Goal: Task Accomplishment & Management: Use online tool/utility

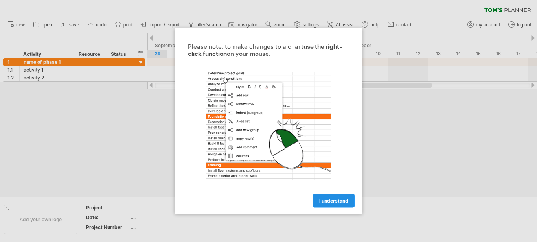
click at [322, 202] on span "I understand" at bounding box center [333, 200] width 29 height 6
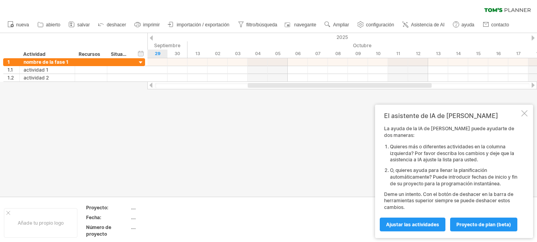
click at [526, 124] on div "El asistente de IA de [PERSON_NAME] ayuda de la IA de [PERSON_NAME] puede ayuda…" at bounding box center [454, 171] width 158 height 133
click at [526, 116] on div at bounding box center [525, 113] width 6 height 6
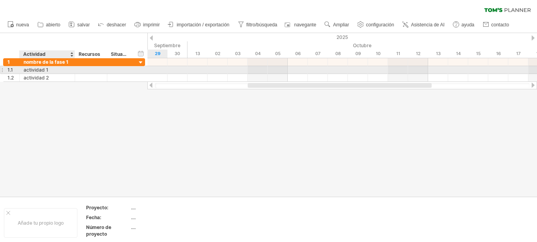
click at [61, 66] on div "actividad 1" at bounding box center [47, 69] width 47 height 7
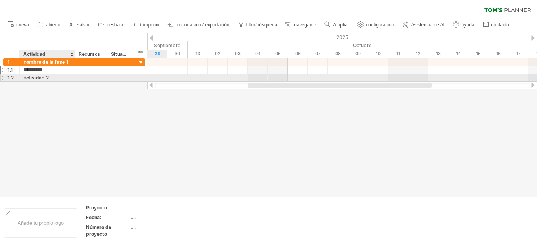
click at [46, 77] on div "actividad 2" at bounding box center [47, 77] width 47 height 7
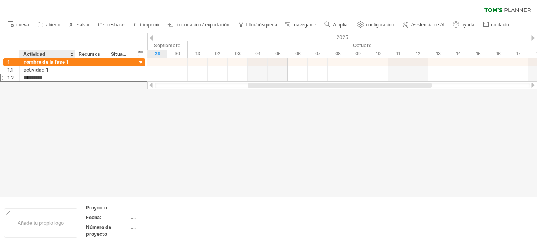
click at [63, 123] on div at bounding box center [268, 115] width 537 height 164
click at [71, 55] on div at bounding box center [71, 54] width 3 height 8
click at [62, 105] on div at bounding box center [268, 115] width 537 height 164
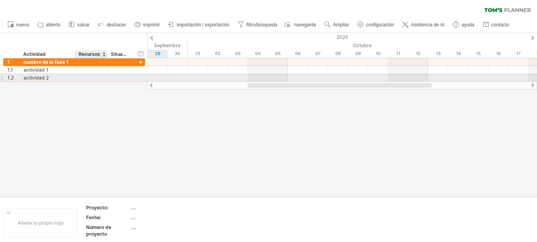
click at [107, 75] on div at bounding box center [106, 78] width 4 height 8
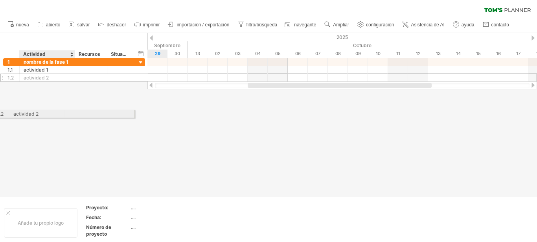
drag, startPoint x: 76, startPoint y: 76, endPoint x: 62, endPoint y: 113, distance: 39.1
click at [62, 113] on div "Trying to reach [DOMAIN_NAME] Connected again... 0% clear filter nueva" at bounding box center [268, 121] width 537 height 242
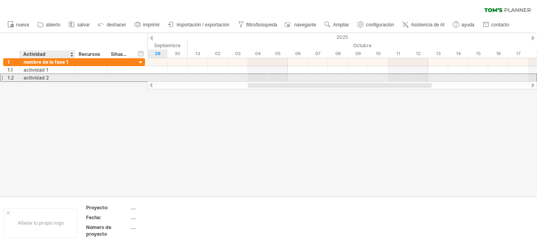
click at [26, 74] on div "actividad 2" at bounding box center [47, 77] width 47 height 7
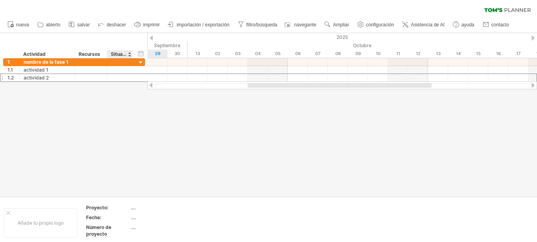
drag, startPoint x: 145, startPoint y: 80, endPoint x: 146, endPoint y: 99, distance: 18.9
click at [146, 99] on div "Trying to reach [DOMAIN_NAME] Connected again... 0% clear filter nueva" at bounding box center [268, 121] width 537 height 242
drag, startPoint x: 94, startPoint y: 80, endPoint x: 89, endPoint y: 111, distance: 31.9
click at [90, 111] on div "Trying to reach [DOMAIN_NAME] Connected again... 0% clear filter nueva" at bounding box center [268, 121] width 537 height 242
drag, startPoint x: 21, startPoint y: 80, endPoint x: 33, endPoint y: 109, distance: 31.0
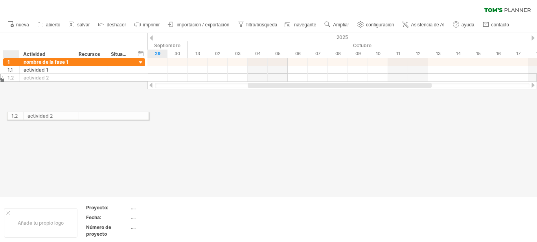
click at [24, 115] on div "Trying to reach [DOMAIN_NAME] Connected again... 0% clear filter nueva" at bounding box center [268, 121] width 537 height 242
drag, startPoint x: 148, startPoint y: 83, endPoint x: 149, endPoint y: 119, distance: 35.4
click at [149, 119] on div "Trying to reach [DOMAIN_NAME] Connected again... 0% clear filter nueva" at bounding box center [268, 121] width 537 height 242
drag, startPoint x: 125, startPoint y: 77, endPoint x: 121, endPoint y: 81, distance: 5.6
click at [115, 122] on div "Trying to reach [DOMAIN_NAME] Connected again... 0% clear filter nueva" at bounding box center [268, 121] width 537 height 242
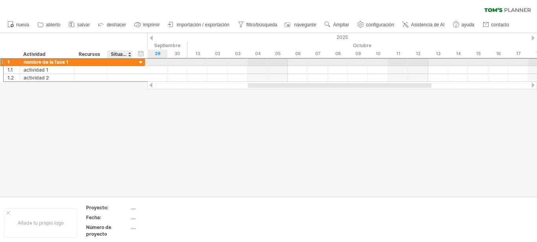
click at [135, 63] on div "**********" at bounding box center [74, 62] width 142 height 8
click at [143, 62] on div at bounding box center [140, 62] width 7 height 7
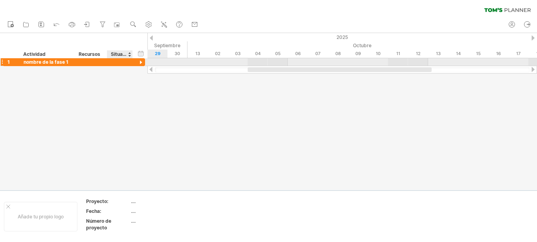
click at [143, 62] on div at bounding box center [140, 62] width 7 height 7
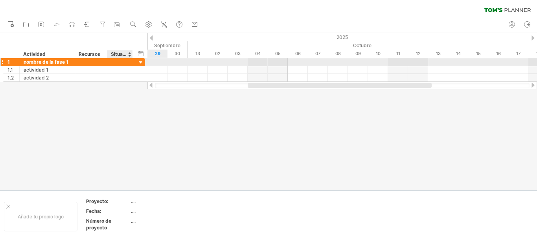
click at [143, 62] on div at bounding box center [140, 62] width 7 height 7
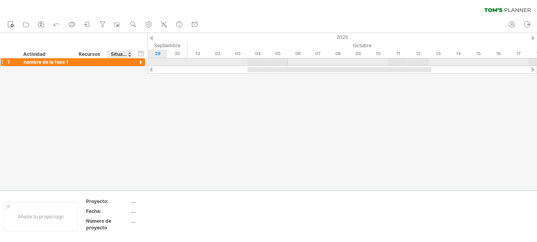
click at [131, 78] on div at bounding box center [268, 111] width 537 height 157
click at [138, 62] on div at bounding box center [140, 62] width 7 height 7
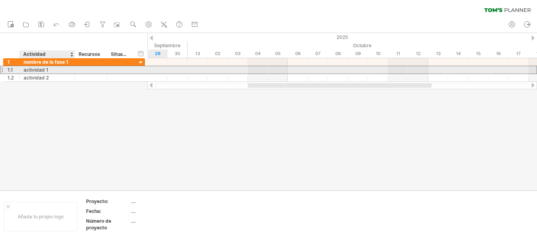
click at [49, 66] on div "actividad 1" at bounding box center [47, 69] width 47 height 7
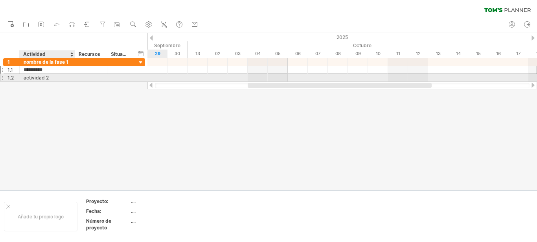
click at [51, 77] on div "actividad 2" at bounding box center [47, 77] width 47 height 7
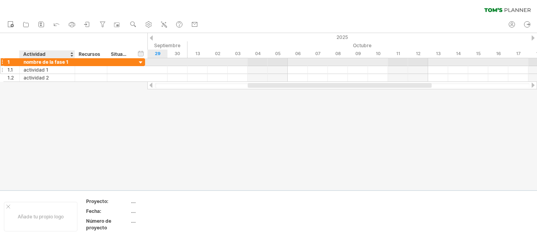
click at [73, 66] on div at bounding box center [74, 70] width 4 height 8
click at [70, 63] on div "nombre de la fase 1" at bounding box center [47, 61] width 47 height 7
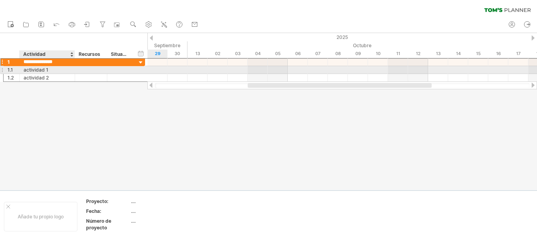
click at [72, 70] on div "**********" at bounding box center [47, 69] width 55 height 7
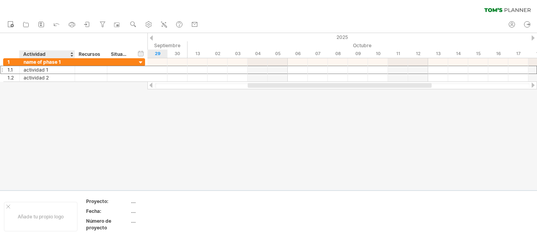
click at [60, 82] on div at bounding box center [268, 111] width 537 height 157
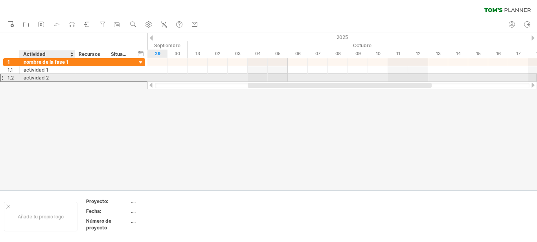
click at [59, 80] on div "actividad 2" at bounding box center [47, 77] width 47 height 7
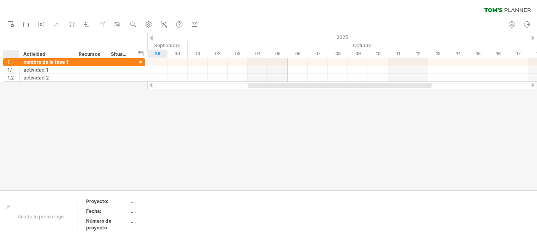
click at [9, 83] on div at bounding box center [268, 111] width 537 height 157
click at [9, 85] on div at bounding box center [268, 111] width 537 height 157
drag, startPoint x: 14, startPoint y: 80, endPoint x: 18, endPoint y: 113, distance: 32.8
click at [18, 113] on div "Trying to reach [DOMAIN_NAME] Connected again... 0% clear filter nueva" at bounding box center [268, 121] width 537 height 242
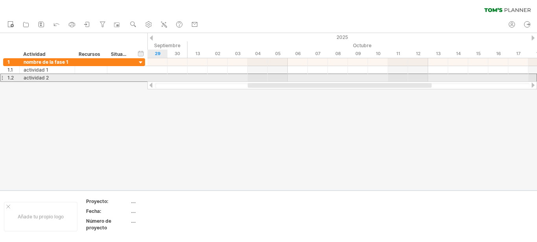
click at [2, 77] on div at bounding box center [1, 78] width 3 height 8
click at [2, 78] on div at bounding box center [1, 78] width 3 height 8
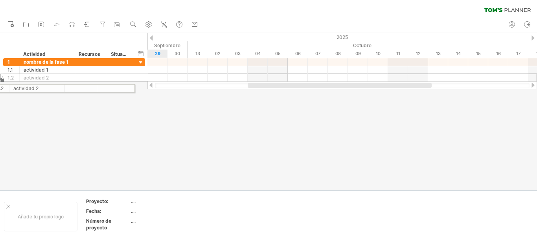
drag, startPoint x: 2, startPoint y: 78, endPoint x: 3, endPoint y: 122, distance: 43.3
click at [3, 122] on div "Trying to reach [DOMAIN_NAME] Connected again... 0% clear filter nueva" at bounding box center [268, 121] width 537 height 242
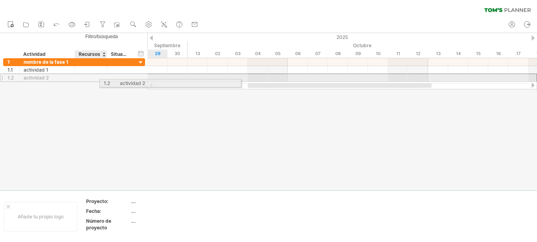
drag, startPoint x: 96, startPoint y: 78, endPoint x: 102, endPoint y: 103, distance: 25.9
click at [102, 103] on div "Trying to reach [DOMAIN_NAME] Connected again... 0% clear filter nueva" at bounding box center [268, 121] width 537 height 242
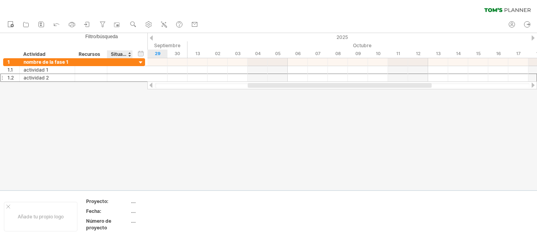
drag, startPoint x: 142, startPoint y: 80, endPoint x: 146, endPoint y: 129, distance: 48.9
click at [146, 129] on div "Trying to reach [DOMAIN_NAME] Connected again... 0% clear filter nueva" at bounding box center [268, 121] width 537 height 242
drag, startPoint x: 6, startPoint y: 80, endPoint x: 15, endPoint y: 131, distance: 52.4
click at [15, 131] on div "Trying to reach [DOMAIN_NAME] Connected again... 0% clear filter nueva" at bounding box center [268, 121] width 537 height 242
drag, startPoint x: 37, startPoint y: 77, endPoint x: 46, endPoint y: 150, distance: 74.2
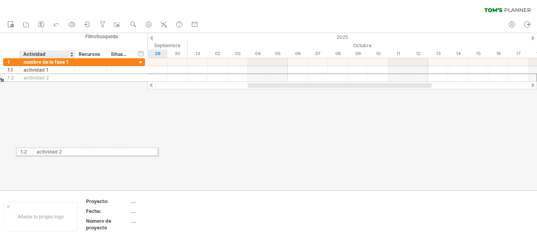
click at [46, 150] on div "Trying to reach [DOMAIN_NAME] Connected again... 0% clear filter nueva" at bounding box center [268, 121] width 537 height 242
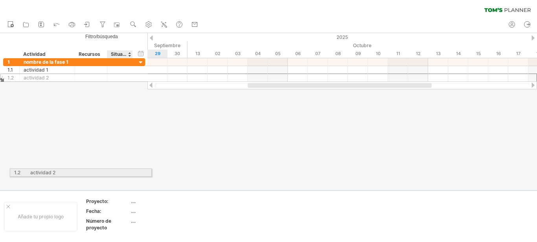
drag, startPoint x: 123, startPoint y: 79, endPoint x: 138, endPoint y: 142, distance: 65.2
click at [128, 172] on div "Trying to reach [DOMAIN_NAME] Connected again... 0% clear filter nueva" at bounding box center [268, 121] width 537 height 242
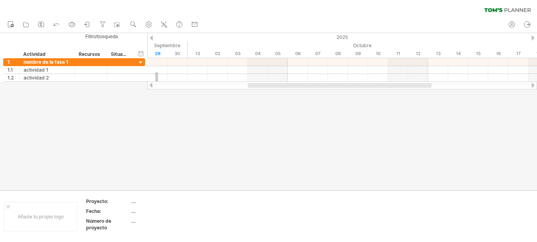
drag, startPoint x: 155, startPoint y: 72, endPoint x: 166, endPoint y: 159, distance: 86.8
click at [166, 159] on div "Trying to reach [DOMAIN_NAME] Connected again... 0% clear filter nueva" at bounding box center [268, 121] width 537 height 242
